Goal: Task Accomplishment & Management: Use online tool/utility

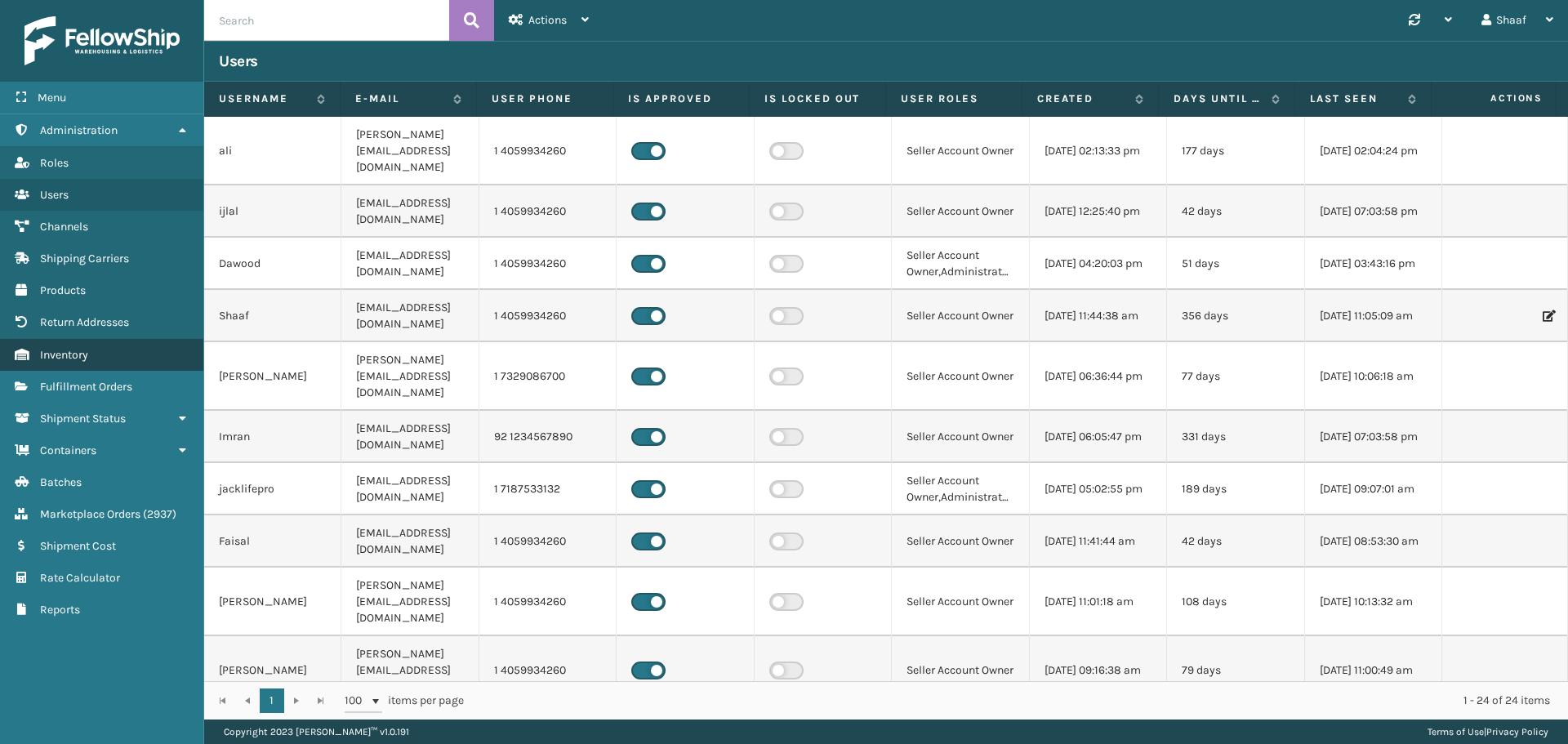
click at [138, 360] on link "Inventory" at bounding box center [101, 355] width 203 height 32
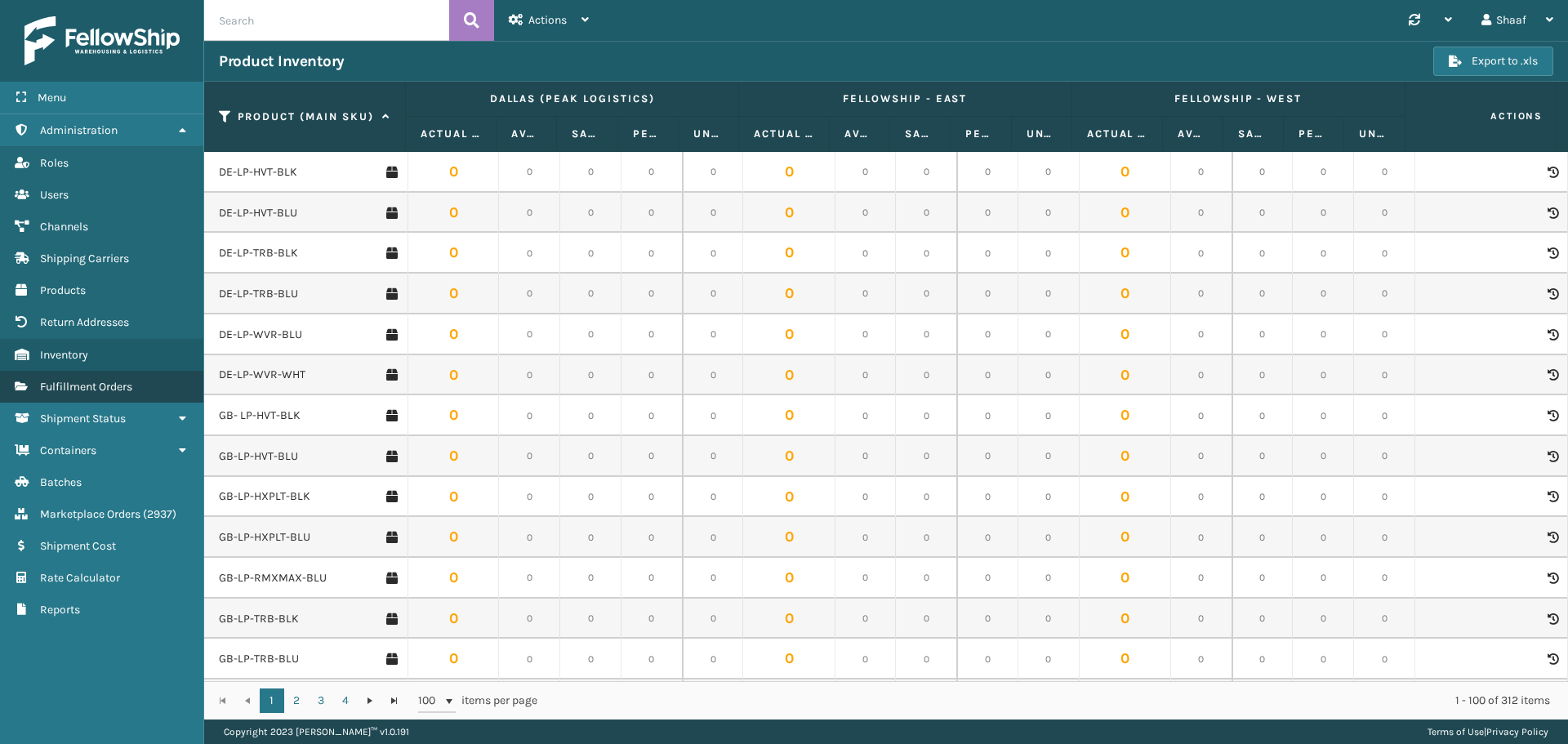
click at [100, 388] on span "Fulfillment Orders" at bounding box center [85, 387] width 92 height 14
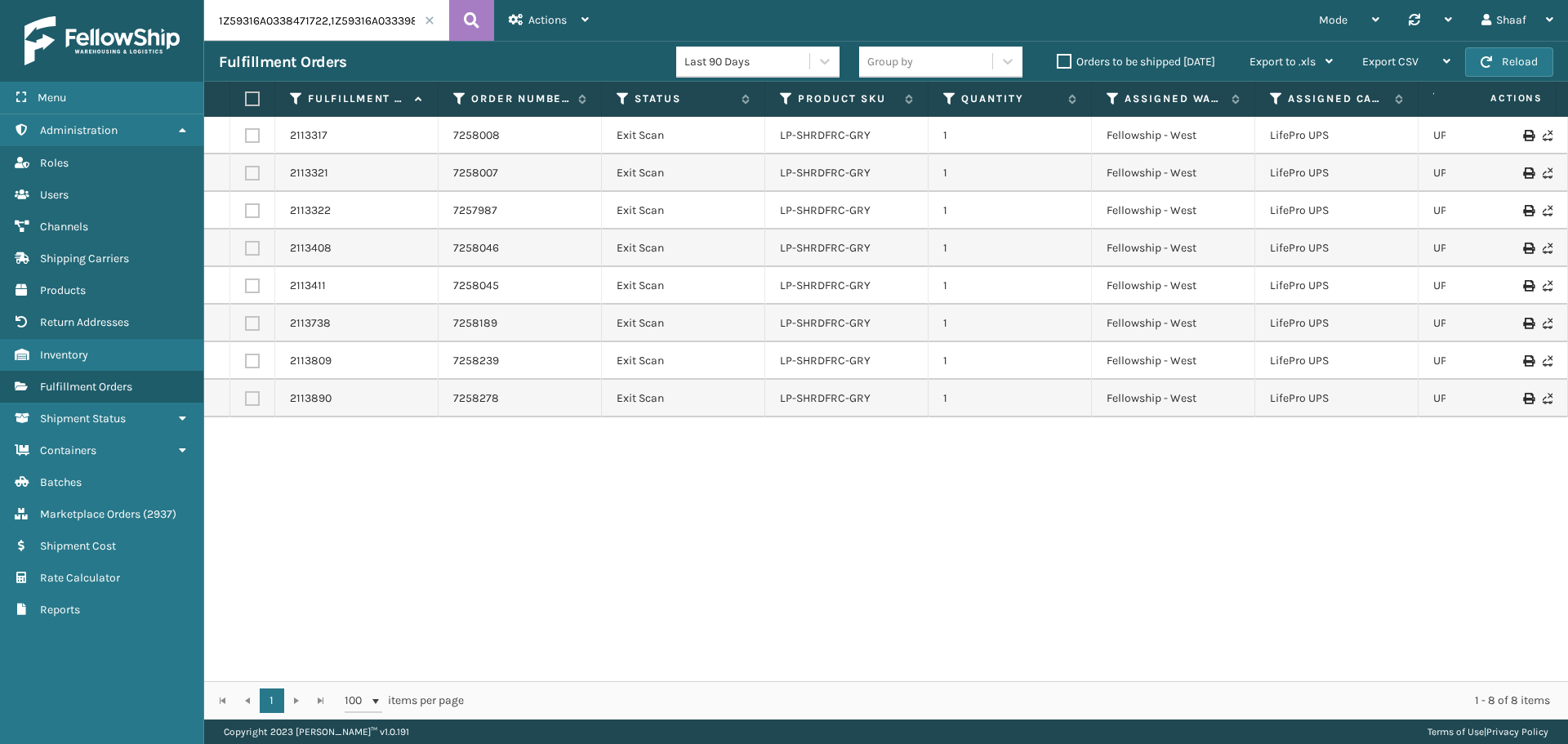
click at [426, 19] on span at bounding box center [430, 20] width 10 height 10
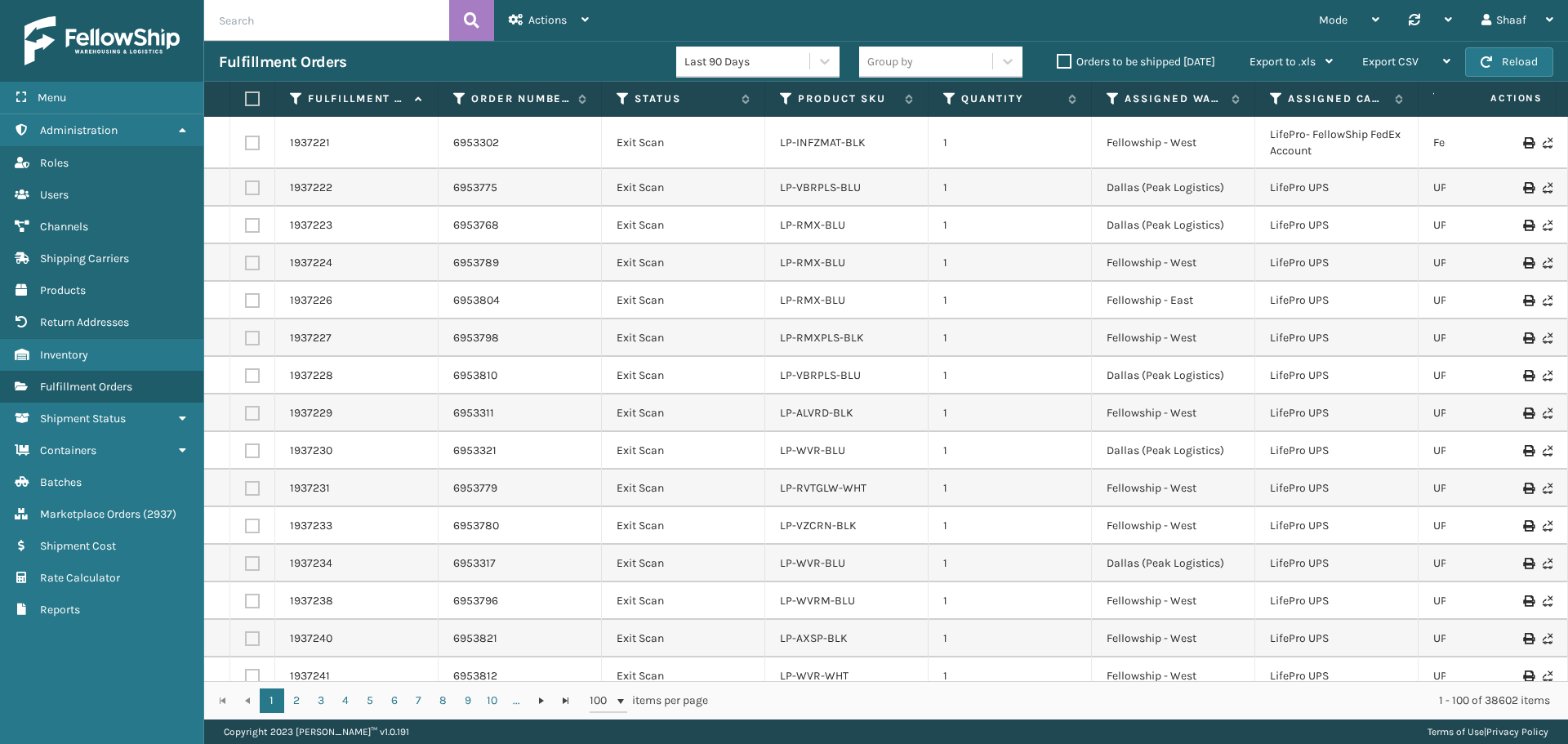
click at [323, 21] on input "text" at bounding box center [327, 20] width 245 height 41
paste input "7261698"
click at [463, 24] on button at bounding box center [471, 20] width 45 height 41
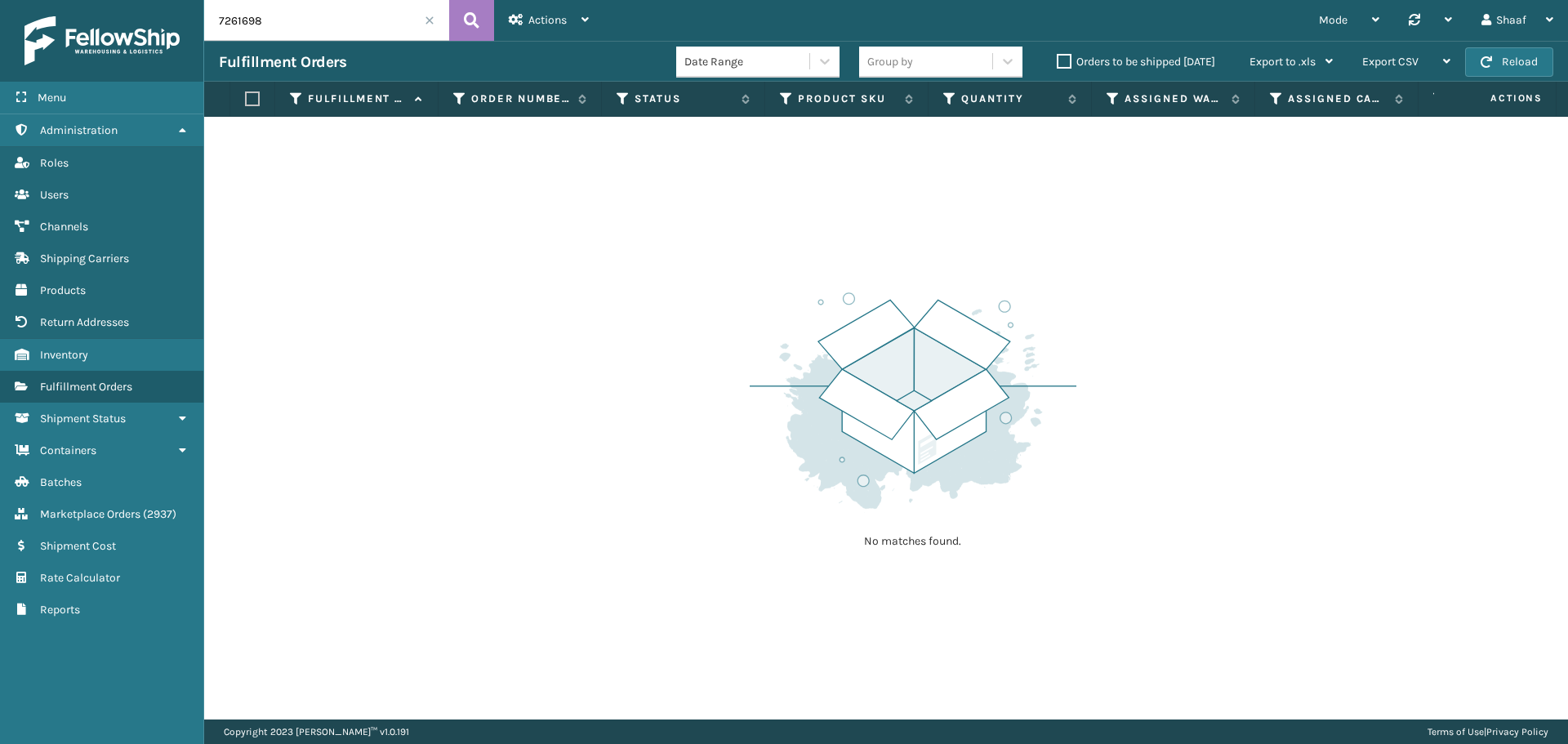
click at [341, 24] on input "7261698" at bounding box center [327, 20] width 245 height 41
click at [234, 22] on input "7261698" at bounding box center [327, 20] width 245 height 41
paste input "7261765"
click at [232, 23] on input "7261765" at bounding box center [327, 20] width 245 height 41
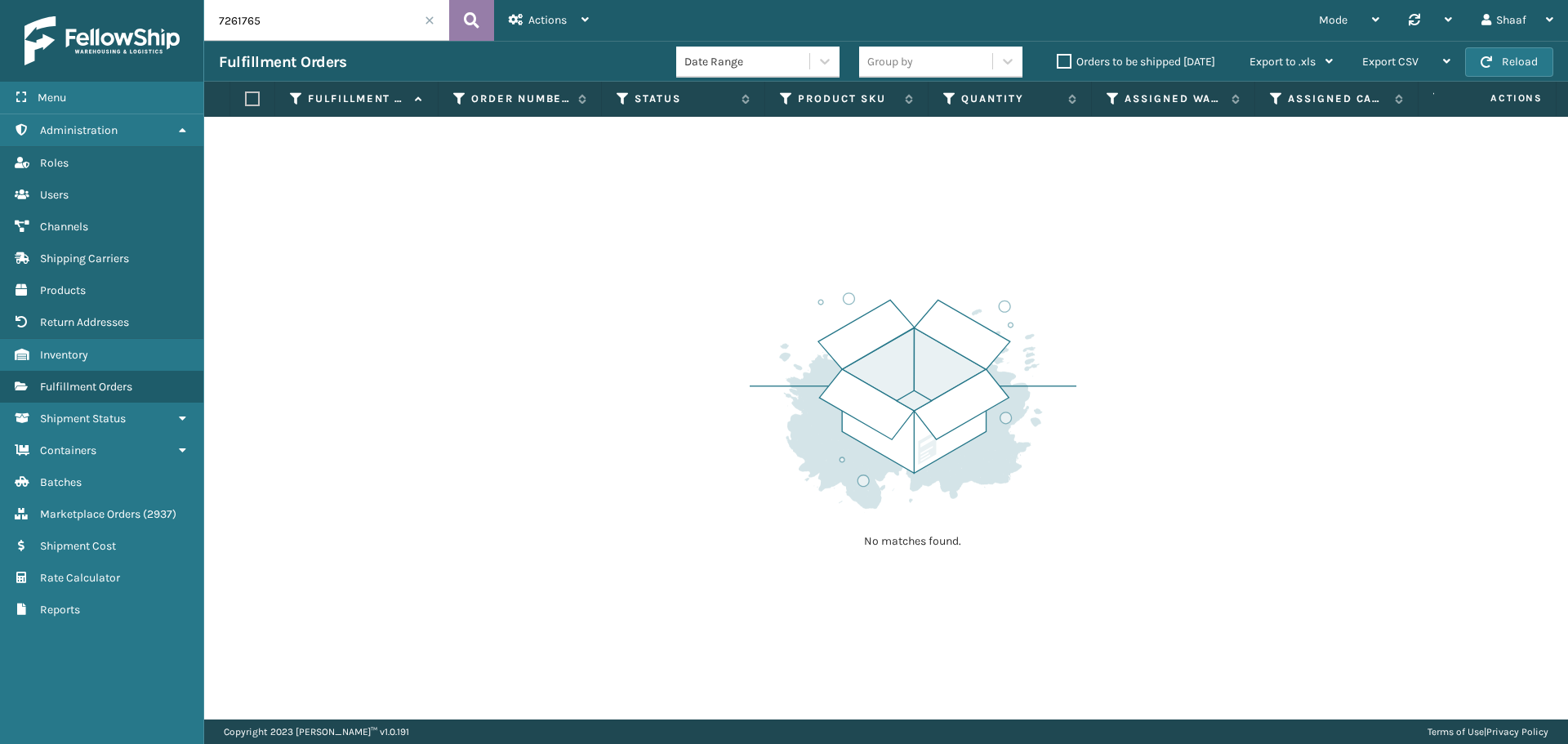
type input "7261765"
click at [471, 14] on icon at bounding box center [471, 20] width 15 height 24
click at [572, 24] on div "Actions" at bounding box center [548, 20] width 80 height 41
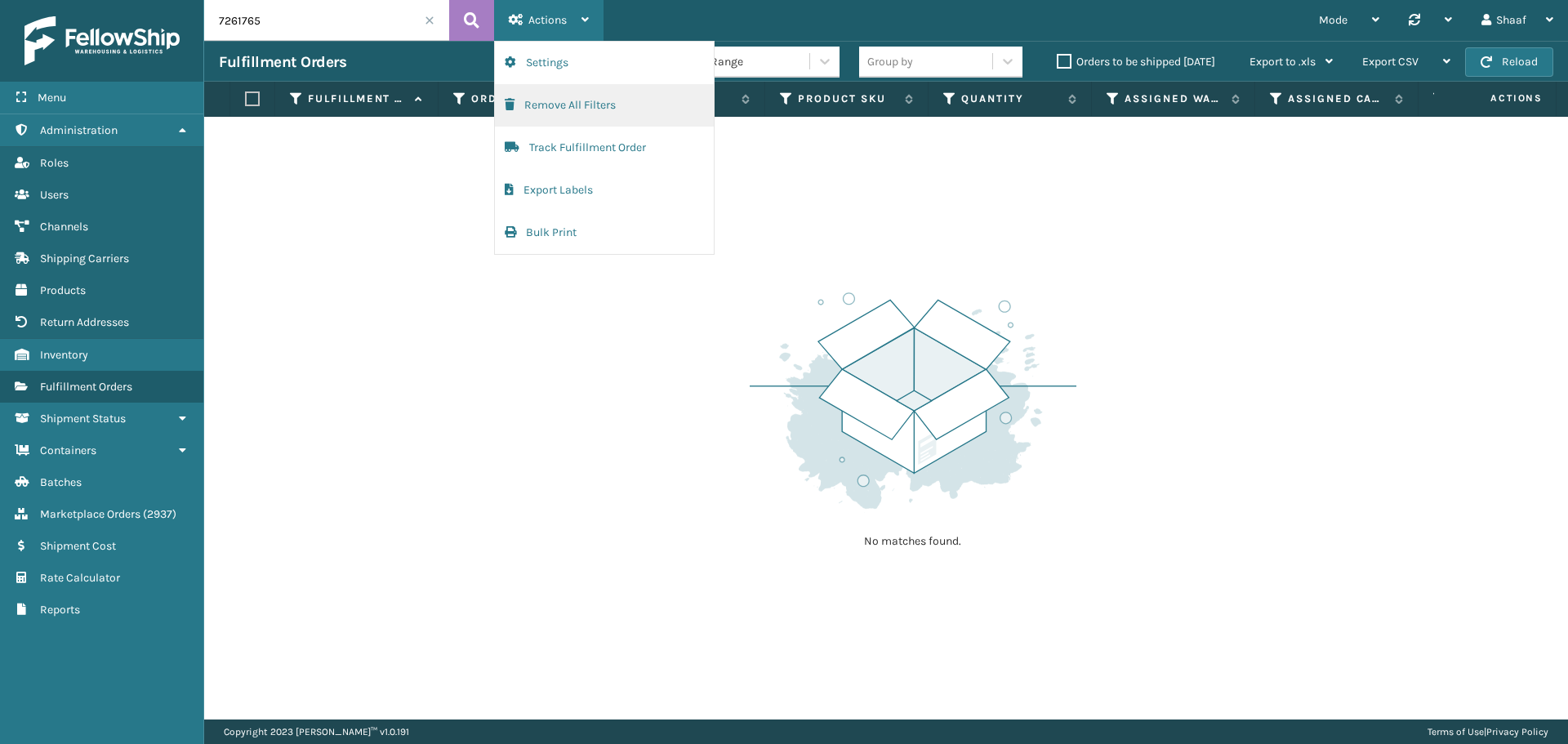
click at [581, 107] on button "Remove All Filters" at bounding box center [604, 106] width 219 height 42
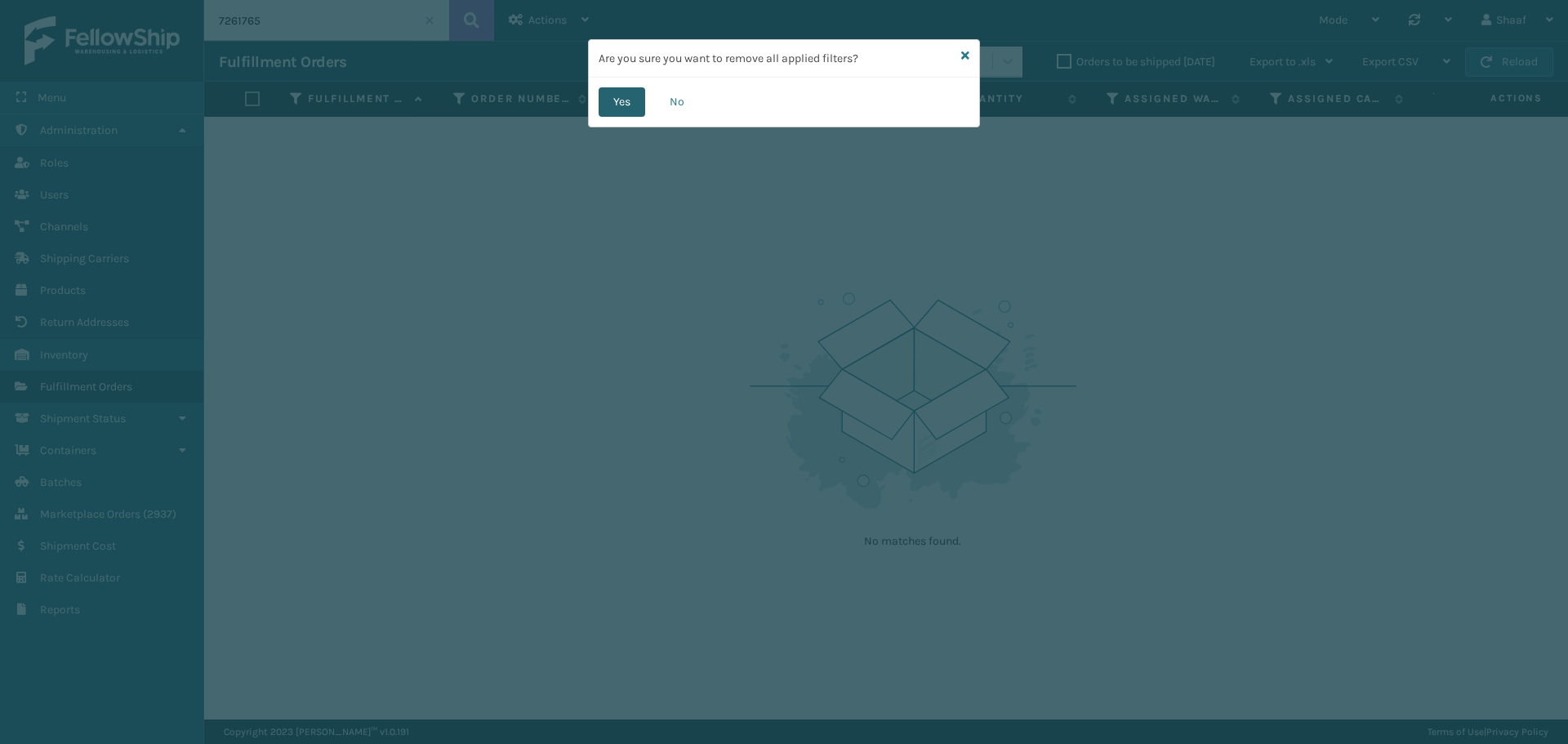
click at [615, 111] on button "Yes" at bounding box center [621, 101] width 46 height 30
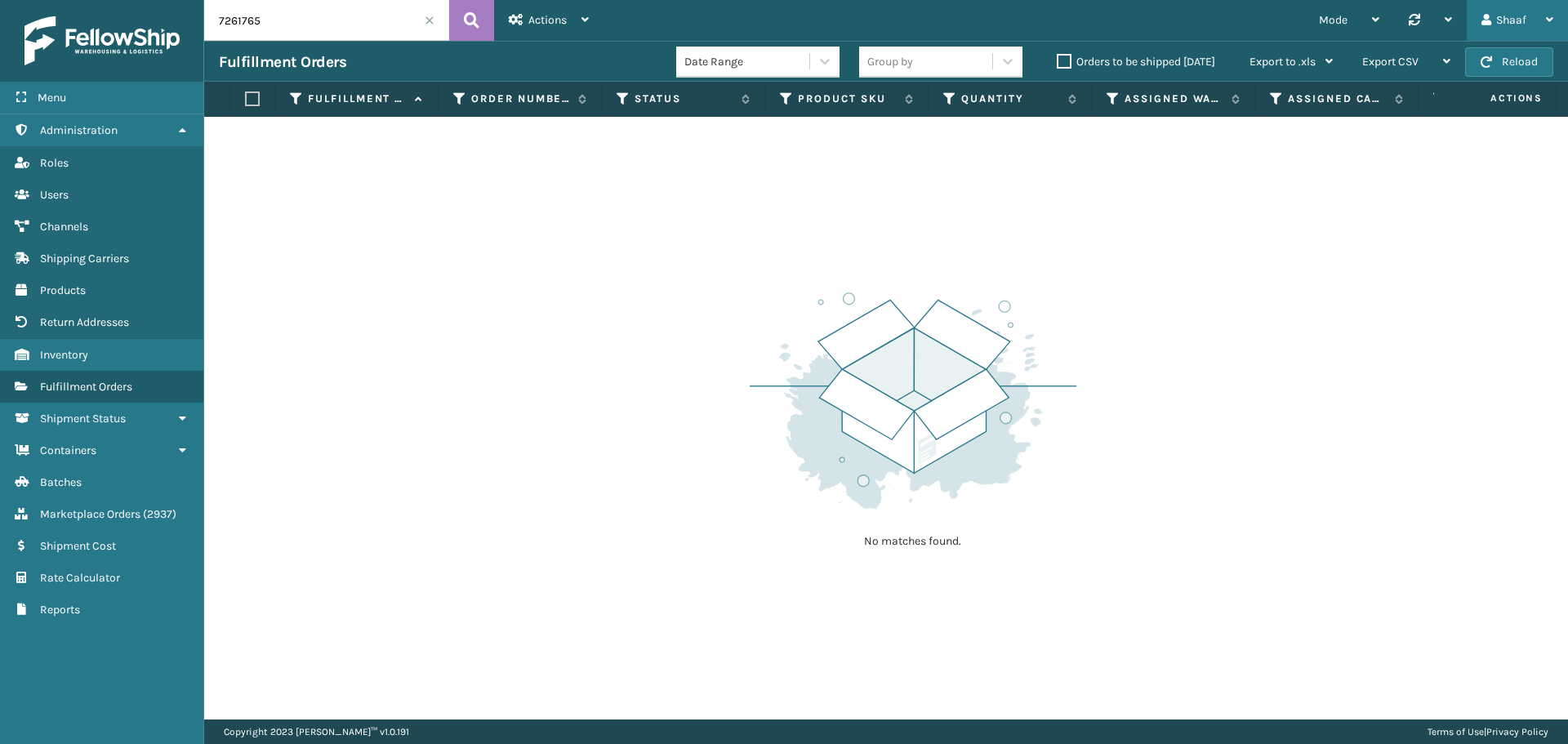
click at [1534, 12] on div "Shaaf" at bounding box center [1516, 20] width 72 height 41
click at [1386, 62] on li "Log Out" at bounding box center [1457, 63] width 219 height 44
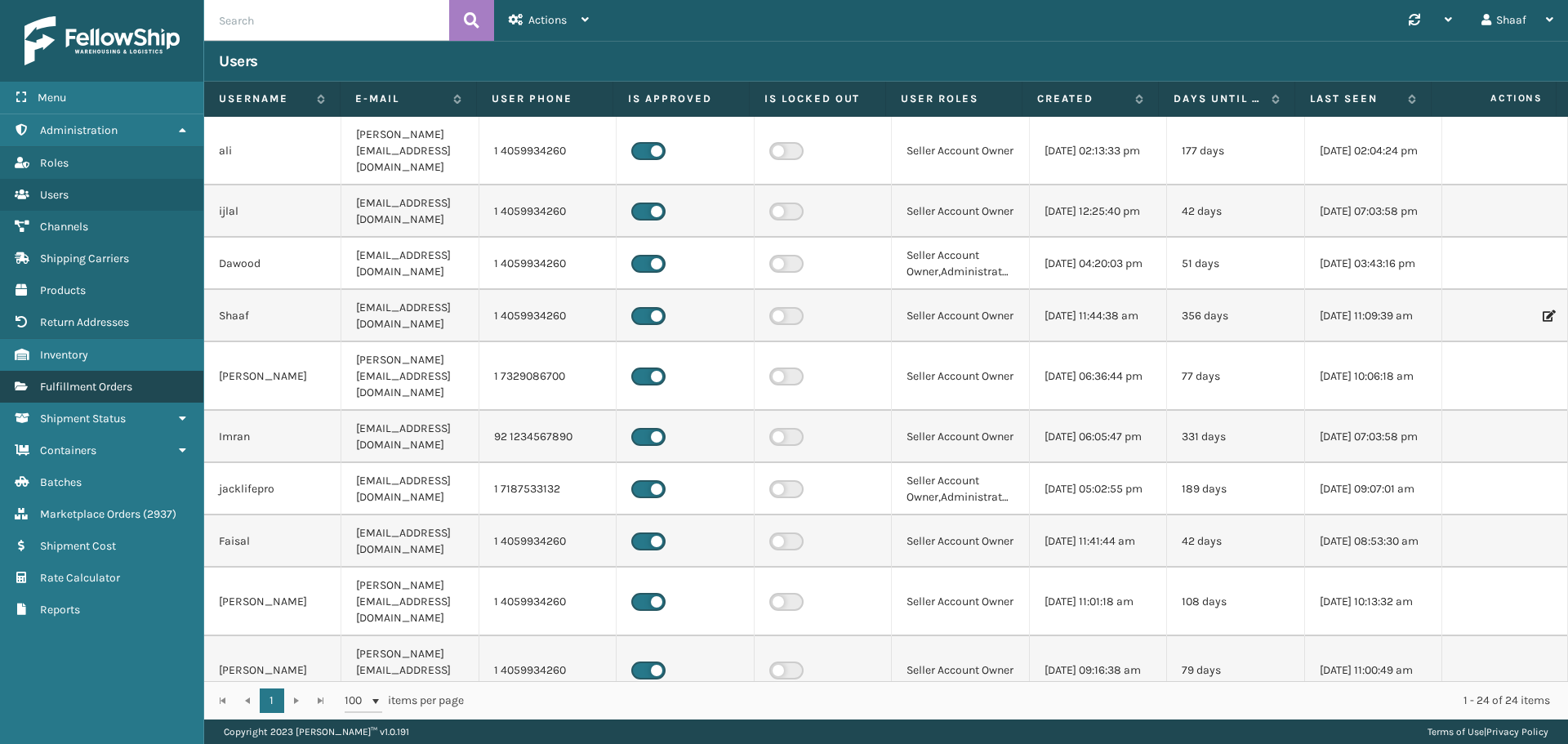
click at [76, 387] on span "Fulfillment Orders" at bounding box center [85, 387] width 92 height 14
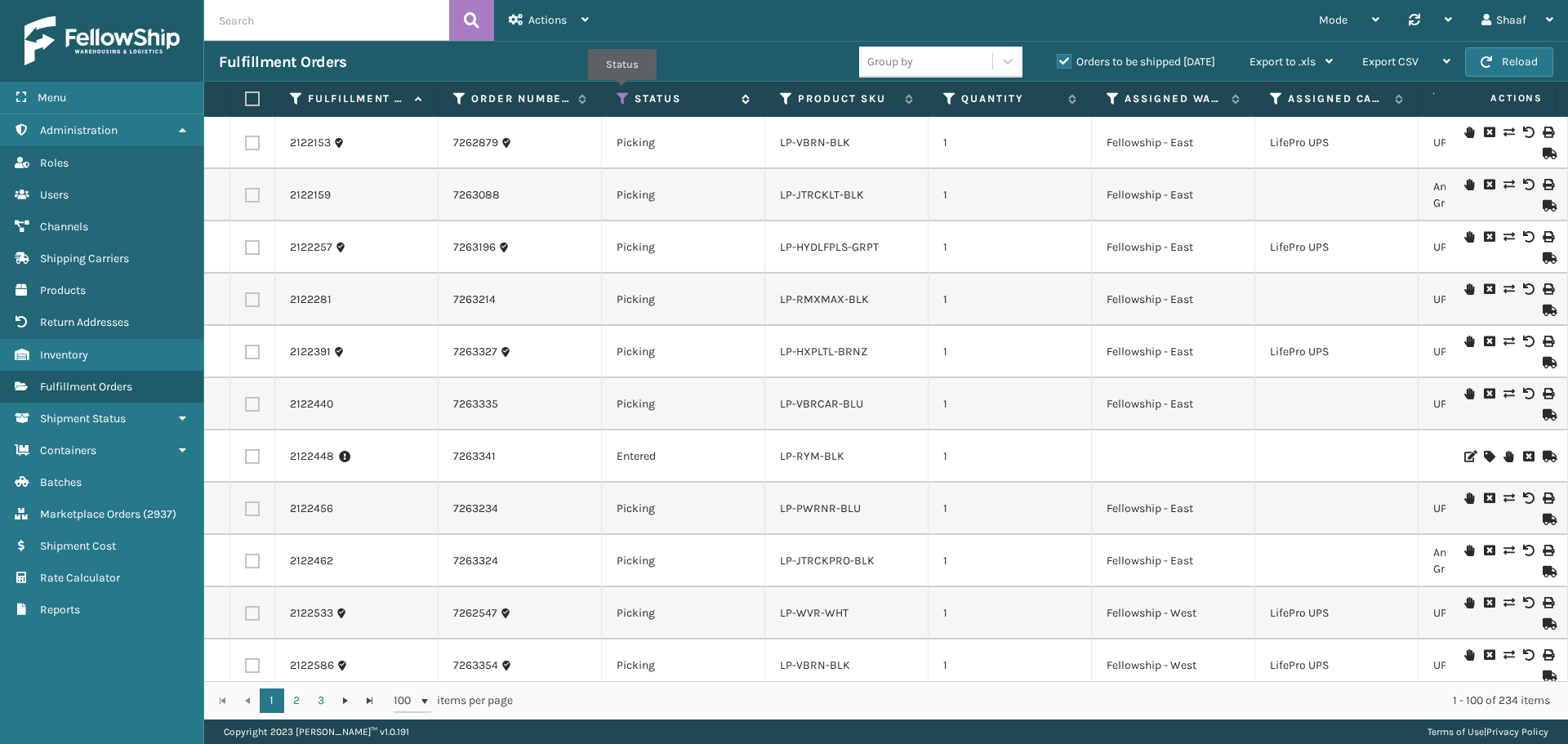
click at [622, 91] on icon at bounding box center [622, 98] width 13 height 14
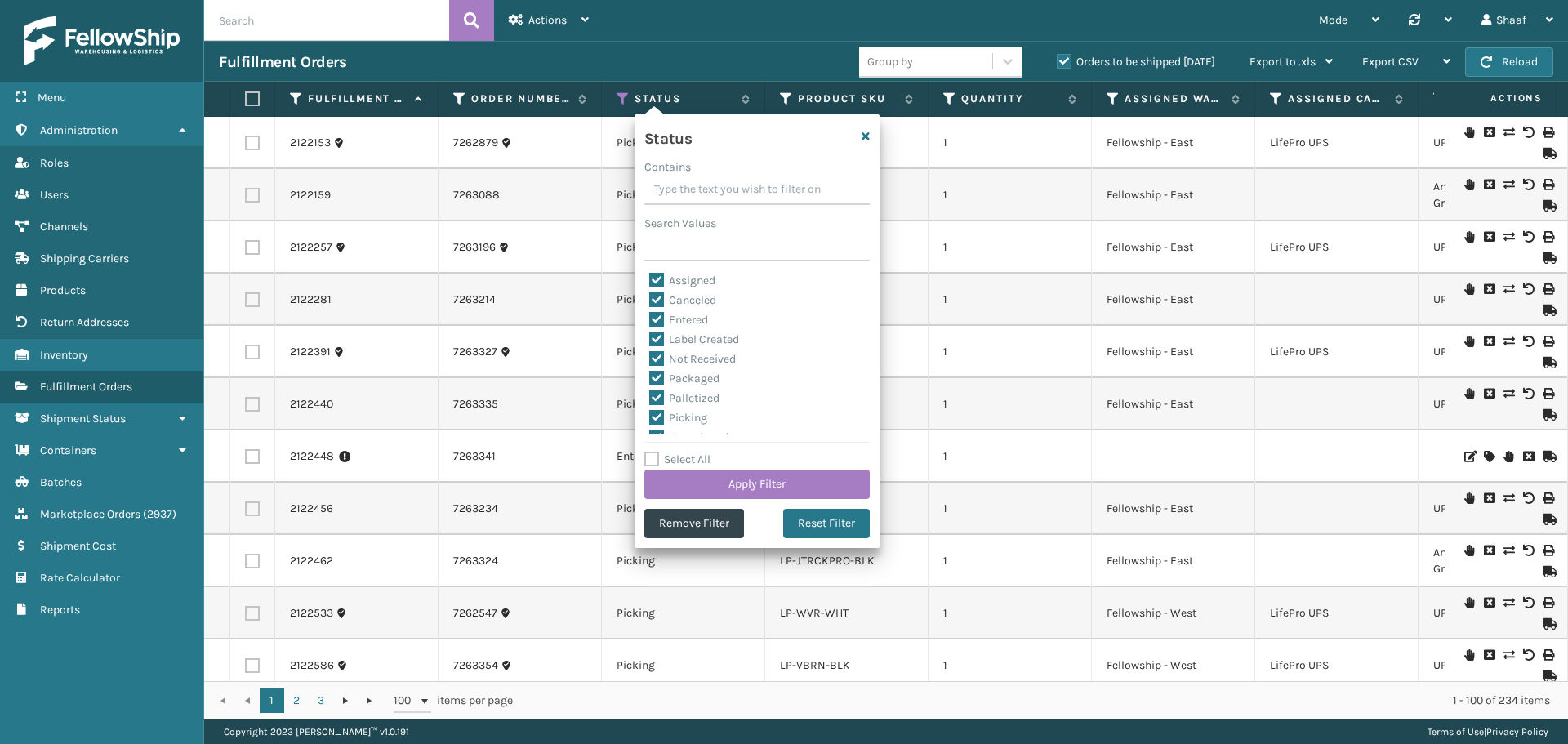
click at [1066, 57] on label "Orders to be shipped [DATE]" at bounding box center [1136, 62] width 159 height 14
click at [1057, 57] on input "Orders to be shipped [DATE]" at bounding box center [1056, 57] width 1 height 11
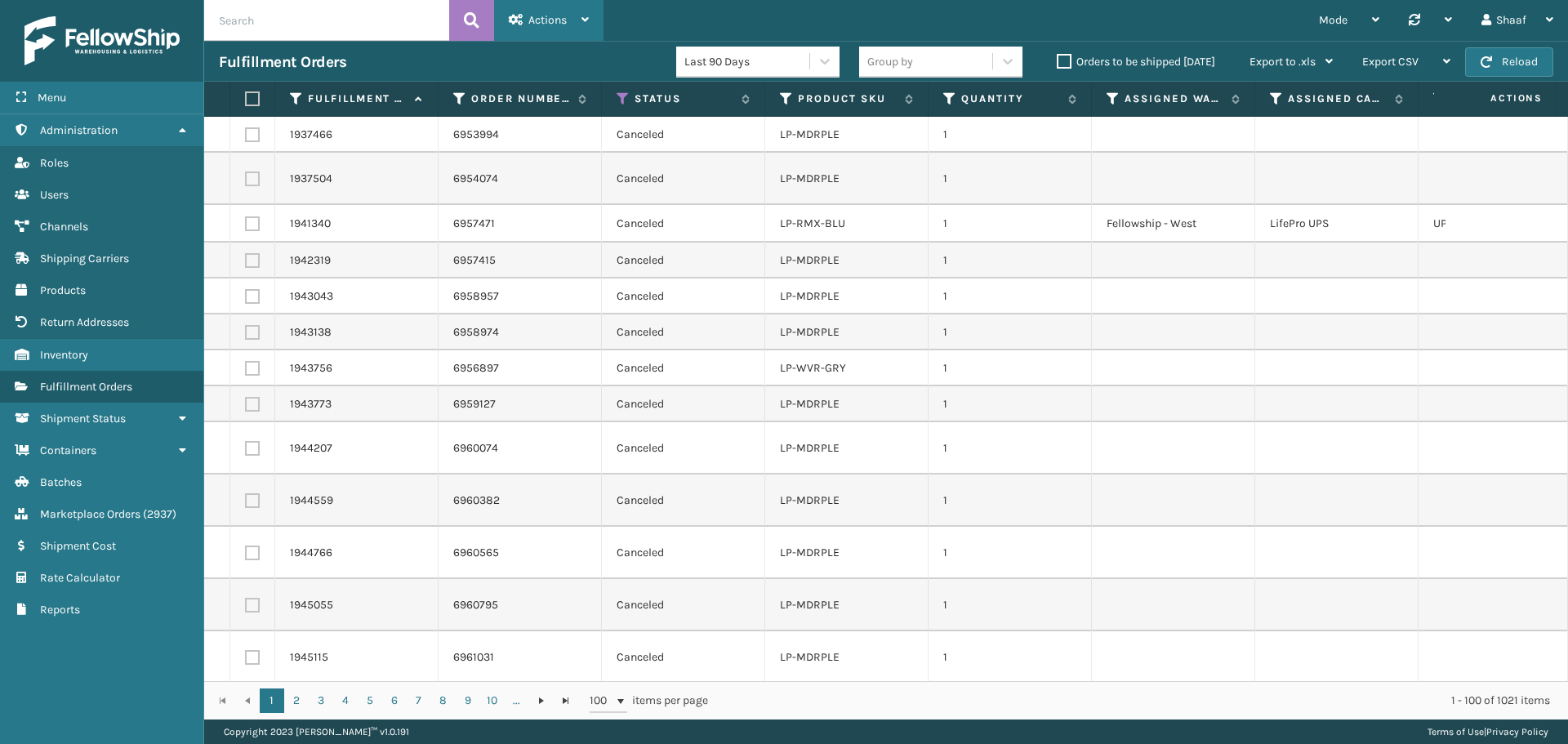
click at [537, 25] on span "Actions" at bounding box center [547, 19] width 38 height 14
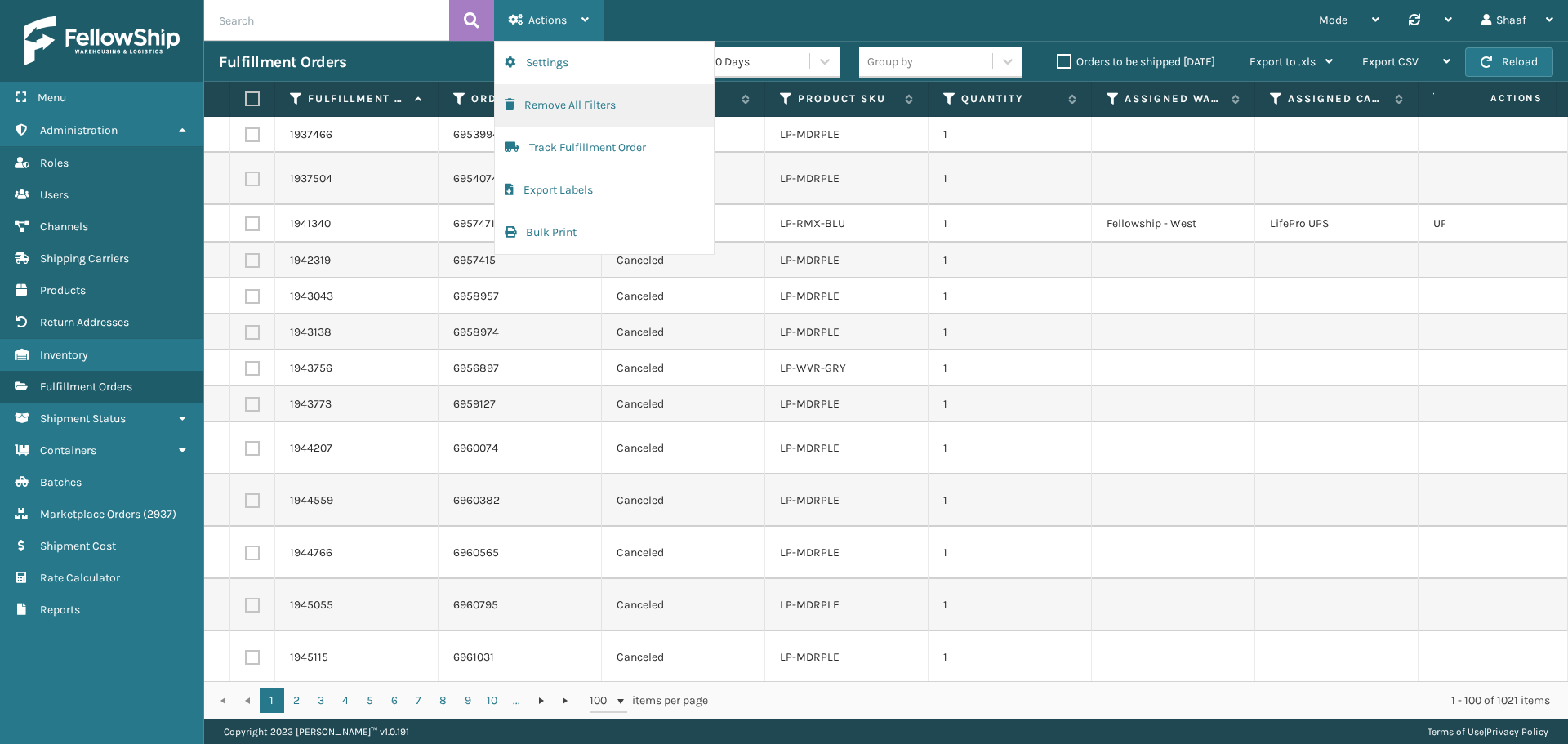
click at [552, 106] on button "Remove All Filters" at bounding box center [604, 106] width 219 height 42
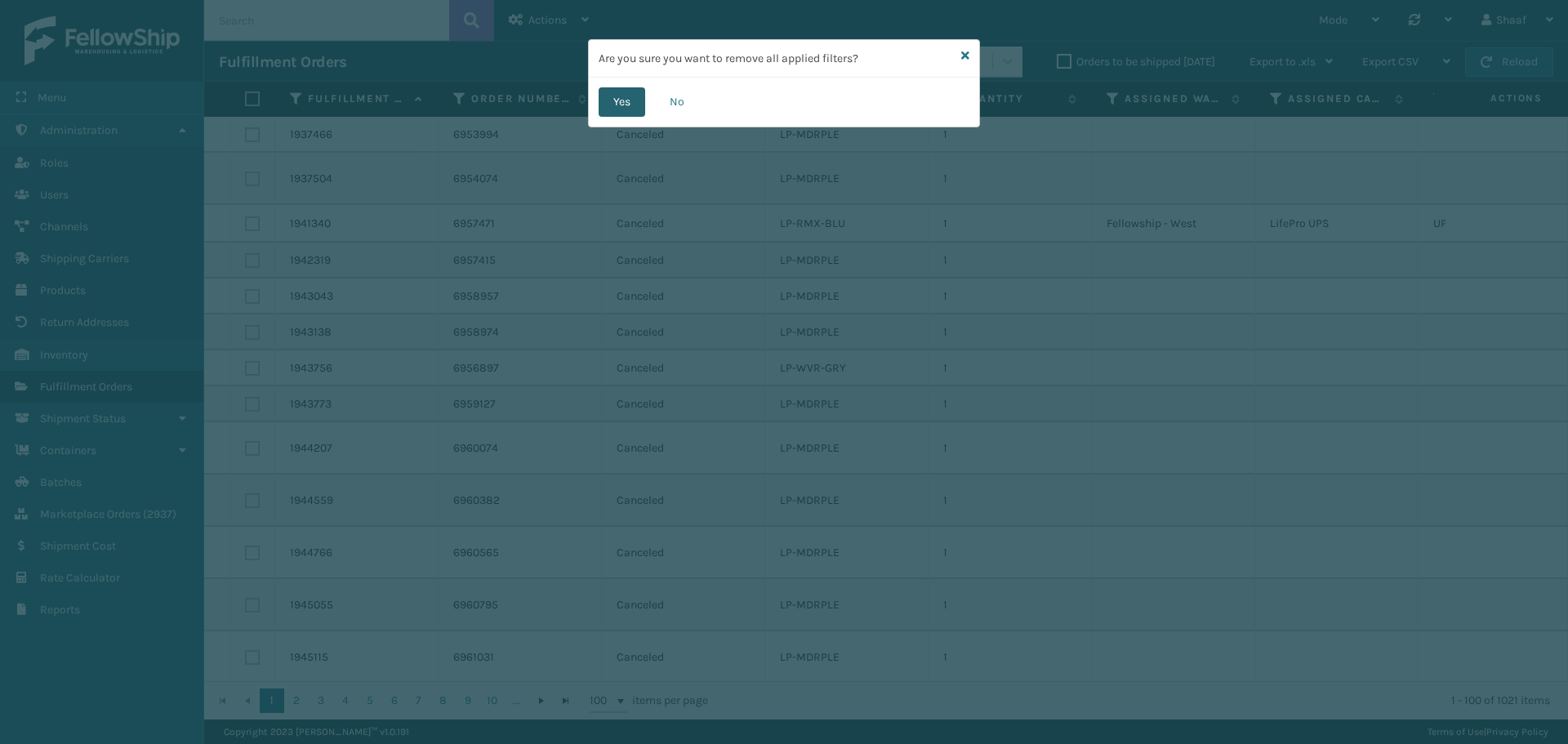
click at [616, 101] on button "Yes" at bounding box center [621, 101] width 46 height 30
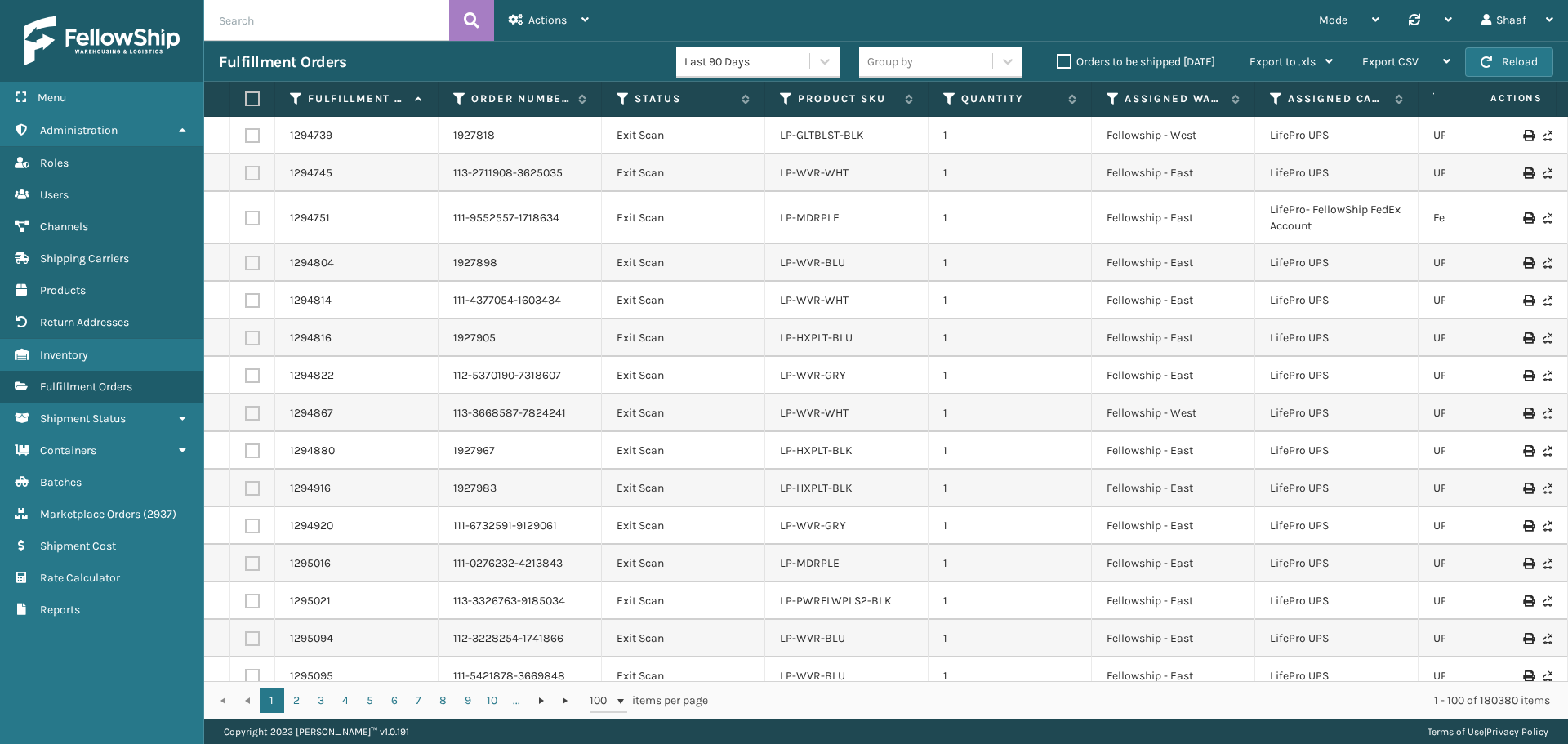
click at [331, 24] on input "text" at bounding box center [327, 20] width 245 height 41
paste input "7263282,7262111,7262491,7262867,7261681,7262439,7262770,7262853,7262769,7263048…"
type input "7263282,7262111,7262491,7262867,7261681,7262439,7262770,7262853,7262769,7263048…"
click at [470, 24] on icon at bounding box center [471, 20] width 15 height 24
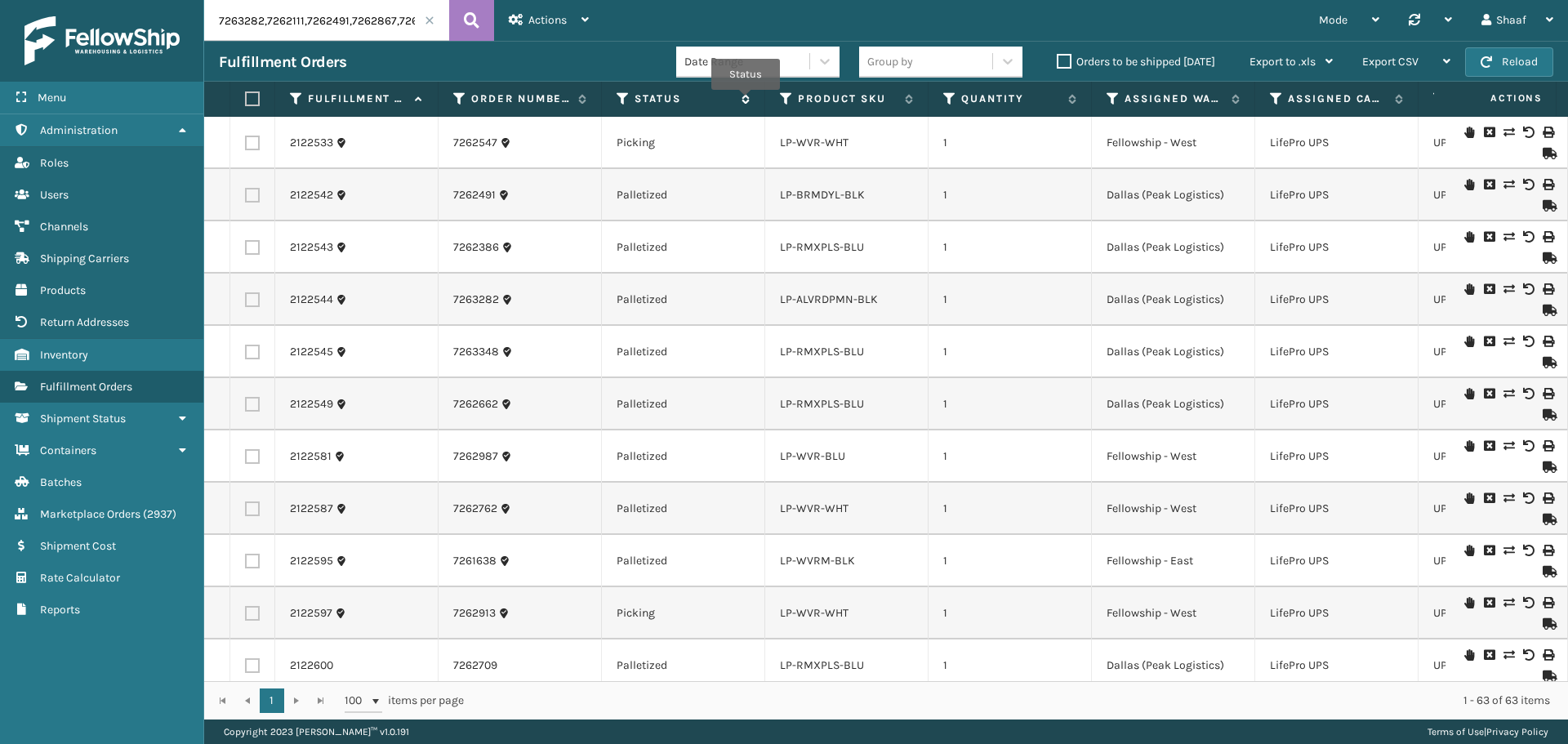
click at [746, 101] on icon at bounding box center [742, 99] width 13 height 10
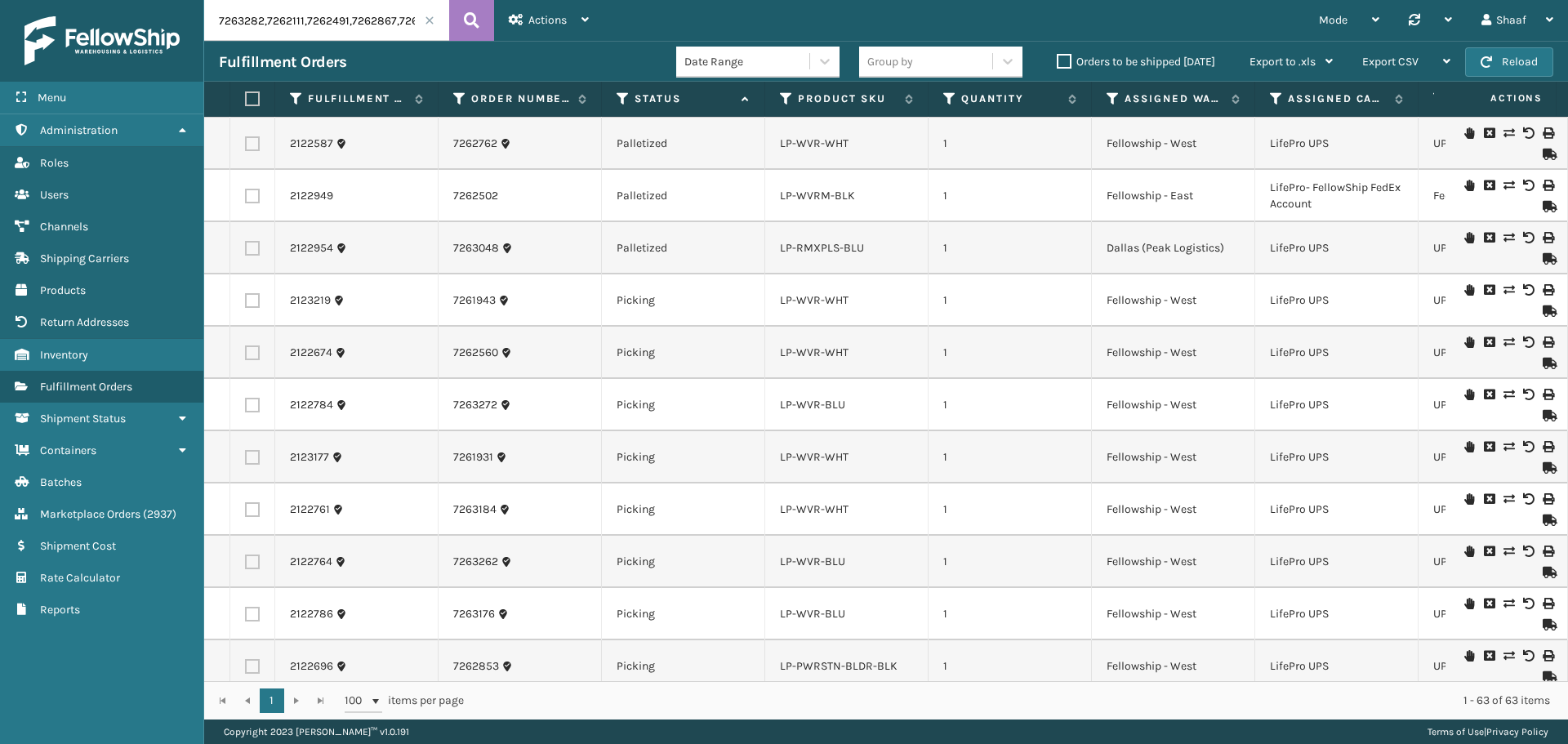
scroll to position [2007, 0]
